Goal: Task Accomplishment & Management: Manage account settings

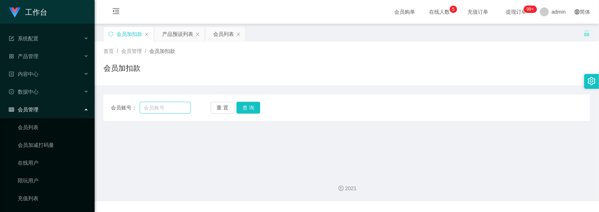
click at [170, 107] on input "text" at bounding box center [165, 108] width 51 height 12
type input "📄 这是您的包赔协议，请妥善保存！ 该协议的作用是： ✅ 明确保障您的权益 ✅ 出现问题时可作为凭证 ✅ 确保资金与任务的安全性 有了协议，您可以更加放心地参…"
drag, startPoint x: 231, startPoint y: 108, endPoint x: 210, endPoint y: 110, distance: 20.8
click at [231, 108] on button "重 置" at bounding box center [223, 108] width 24 height 12
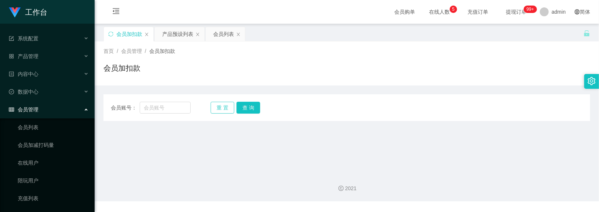
scroll to position [0, 0]
click at [180, 108] on input "text" at bounding box center [165, 108] width 51 height 12
paste input "BryanC"
type input "BryanC"
click at [243, 107] on button "查 询" at bounding box center [249, 108] width 24 height 12
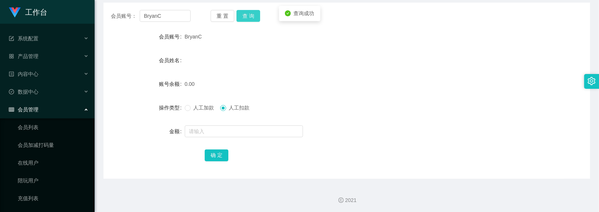
scroll to position [92, 0]
click at [197, 112] on div "人工加款 人工扣款" at bounding box center [327, 106] width 284 height 15
click at [191, 107] on span "人工加款" at bounding box center [204, 107] width 27 height 6
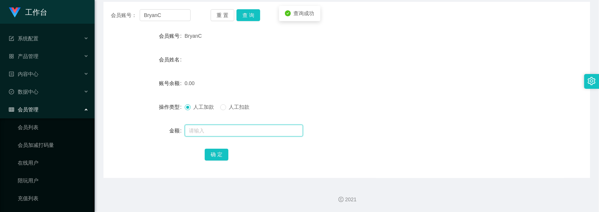
click at [199, 128] on input "text" at bounding box center [244, 131] width 118 height 12
type input "100"
click at [215, 153] on button "确 定" at bounding box center [217, 155] width 24 height 12
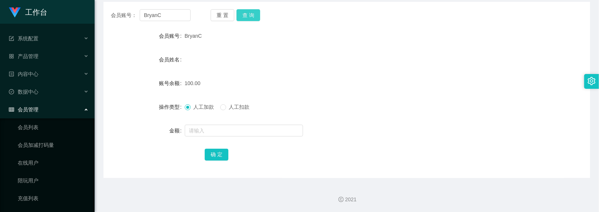
click at [251, 19] on button "查 询" at bounding box center [249, 15] width 24 height 12
click at [252, 16] on button "查 询" at bounding box center [249, 15] width 24 height 12
click at [252, 16] on div "重 置 查 询" at bounding box center [251, 15] width 80 height 12
click at [233, 94] on form "会员账号 BryanC 会员姓名 账号余额 100.00 操作类型 人工加款 人工扣款 金额 确 定" at bounding box center [347, 94] width 487 height 133
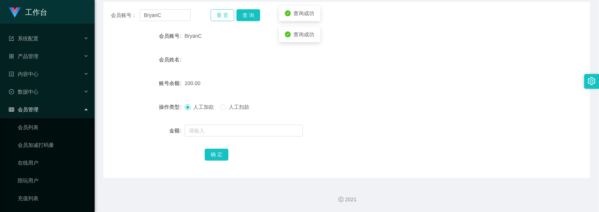
click at [228, 14] on button "重 置" at bounding box center [223, 15] width 24 height 12
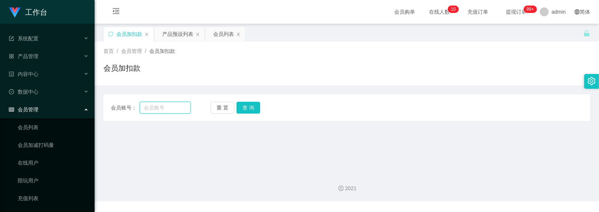
click at [172, 109] on input "text" at bounding box center [165, 108] width 51 height 12
paste input "BryanC"
type input "BryanC"
click at [245, 107] on button "查 询" at bounding box center [249, 108] width 24 height 12
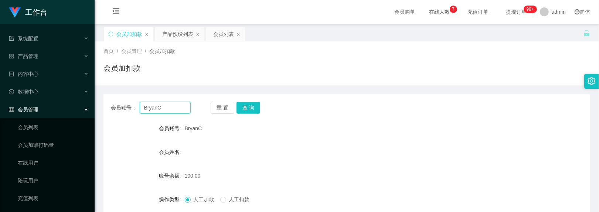
click at [162, 107] on input "BryanC" at bounding box center [165, 108] width 51 height 12
click at [252, 107] on button "查 询" at bounding box center [249, 108] width 24 height 12
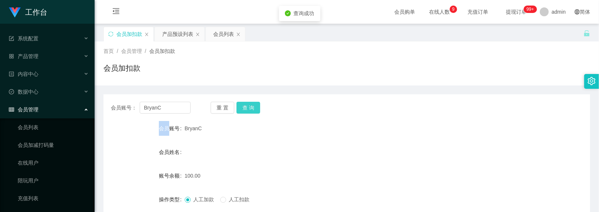
click at [252, 107] on div "重 置 查 询" at bounding box center [251, 108] width 80 height 12
click at [252, 107] on button "查 询" at bounding box center [249, 108] width 24 height 12
